Goal: Use online tool/utility: Utilize a website feature to perform a specific function

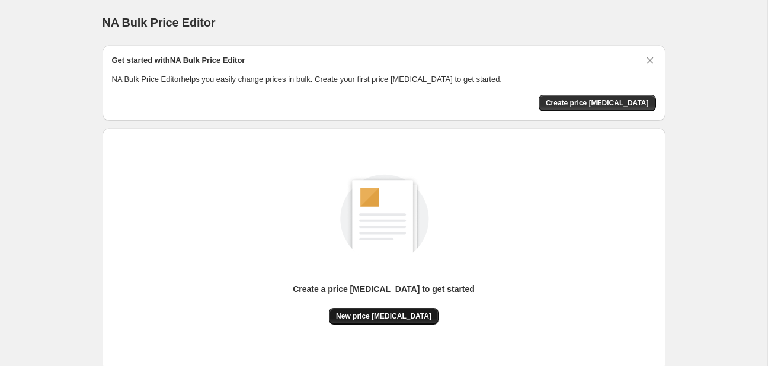
click at [405, 316] on span "New price change job" at bounding box center [383, 316] width 95 height 9
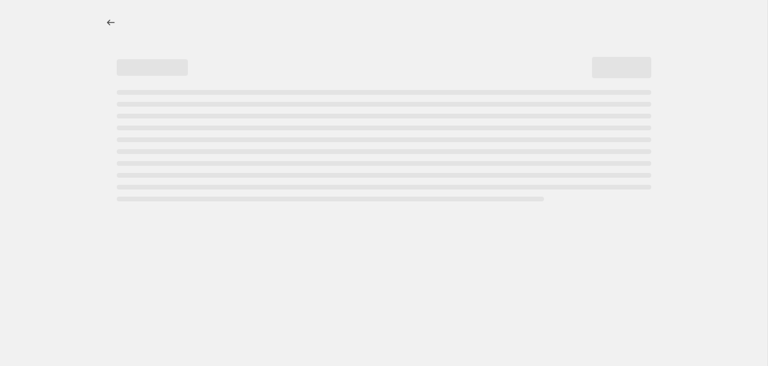
select select "percentage"
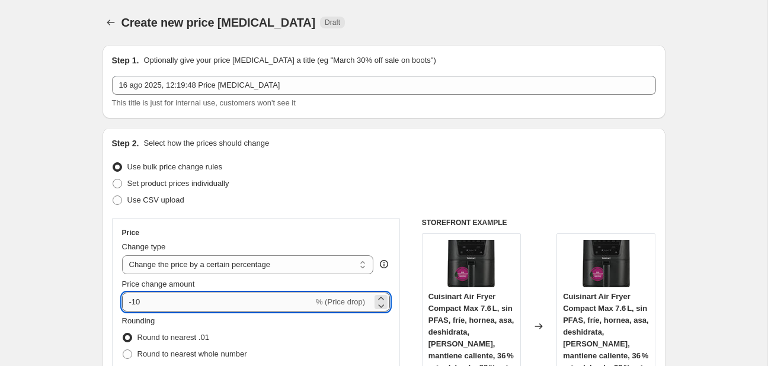
click at [272, 298] on input "-10" at bounding box center [218, 302] width 192 height 19
type input "-1"
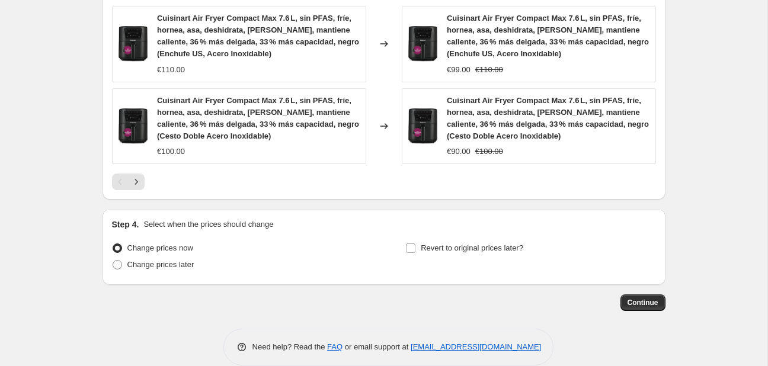
scroll to position [955, 0]
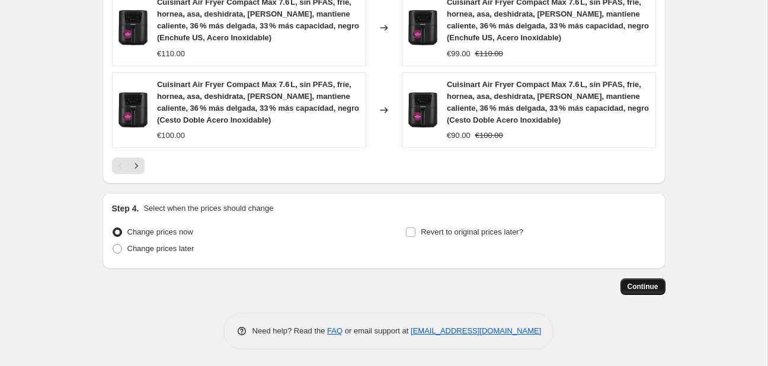
type input "-25"
click at [640, 288] on span "Continue" at bounding box center [643, 286] width 31 height 9
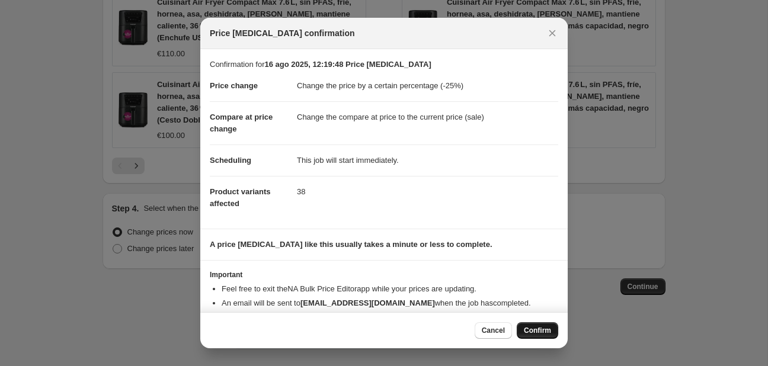
click at [531, 329] on span "Confirm" at bounding box center [537, 330] width 27 height 9
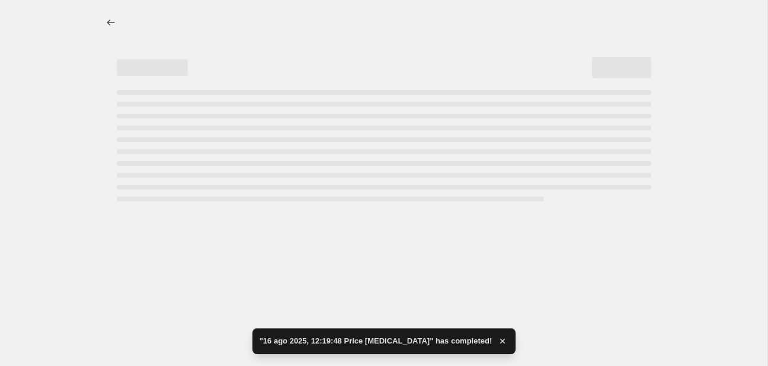
select select "percentage"
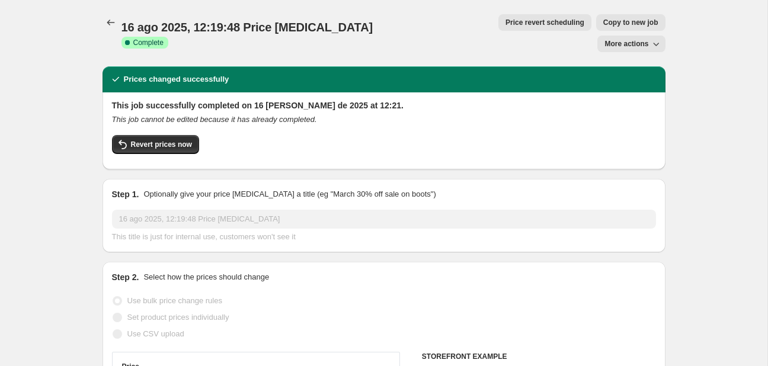
scroll to position [187, 0]
